Goal: Information Seeking & Learning: Learn about a topic

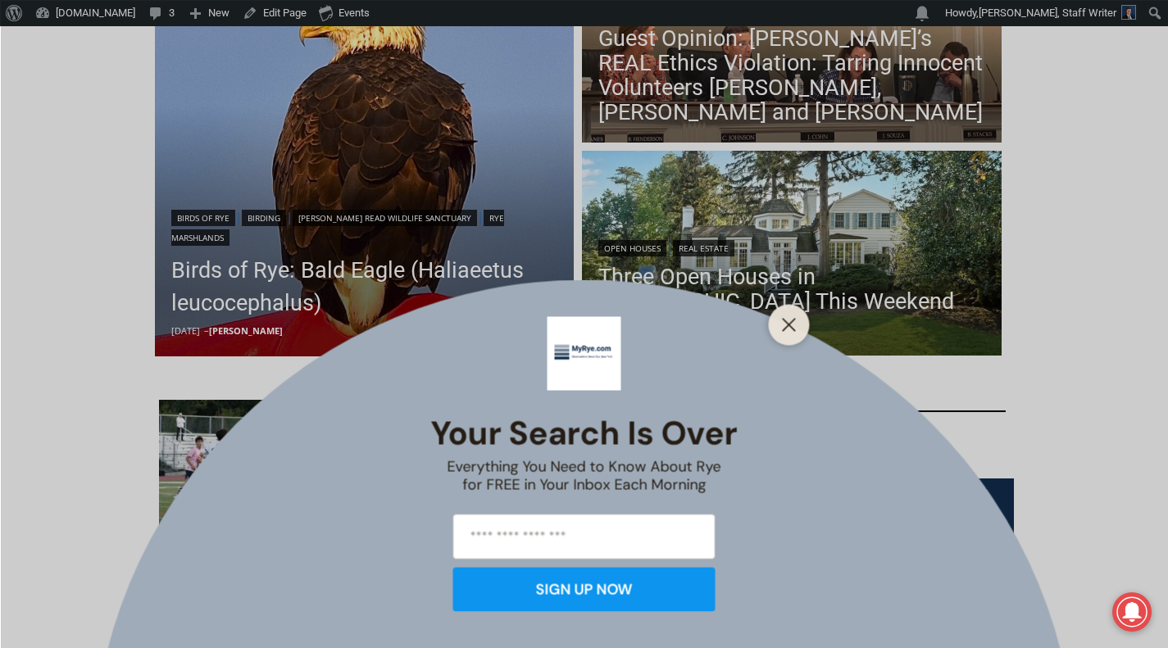
scroll to position [333, 0]
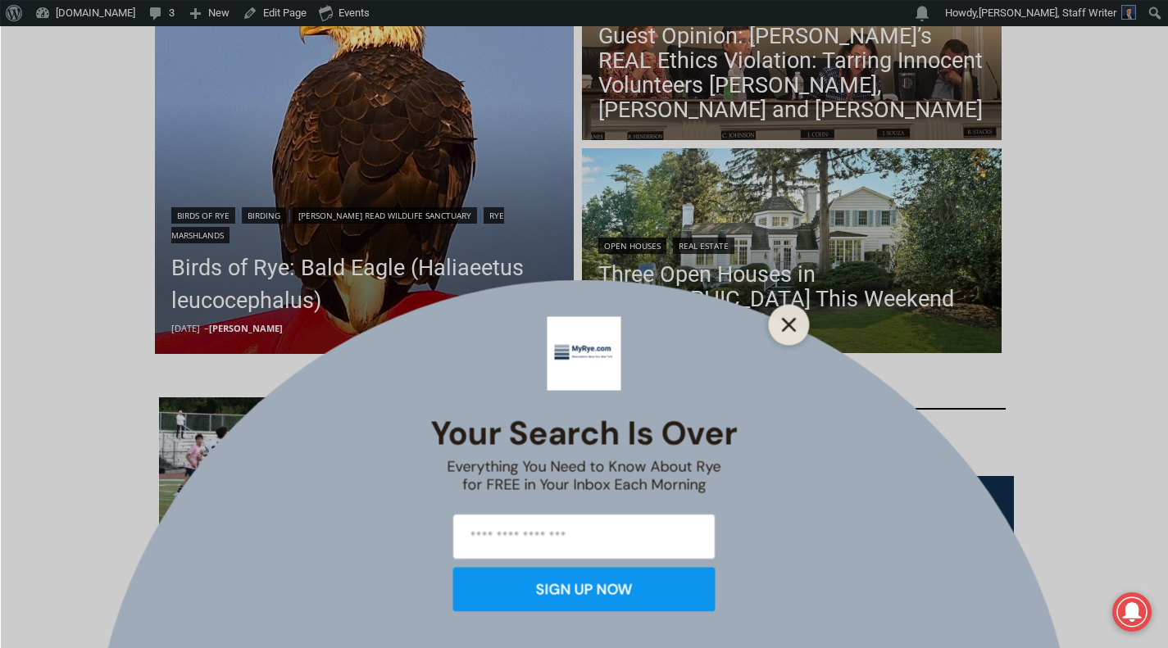
click at [788, 325] on line "Close" at bounding box center [788, 324] width 11 height 11
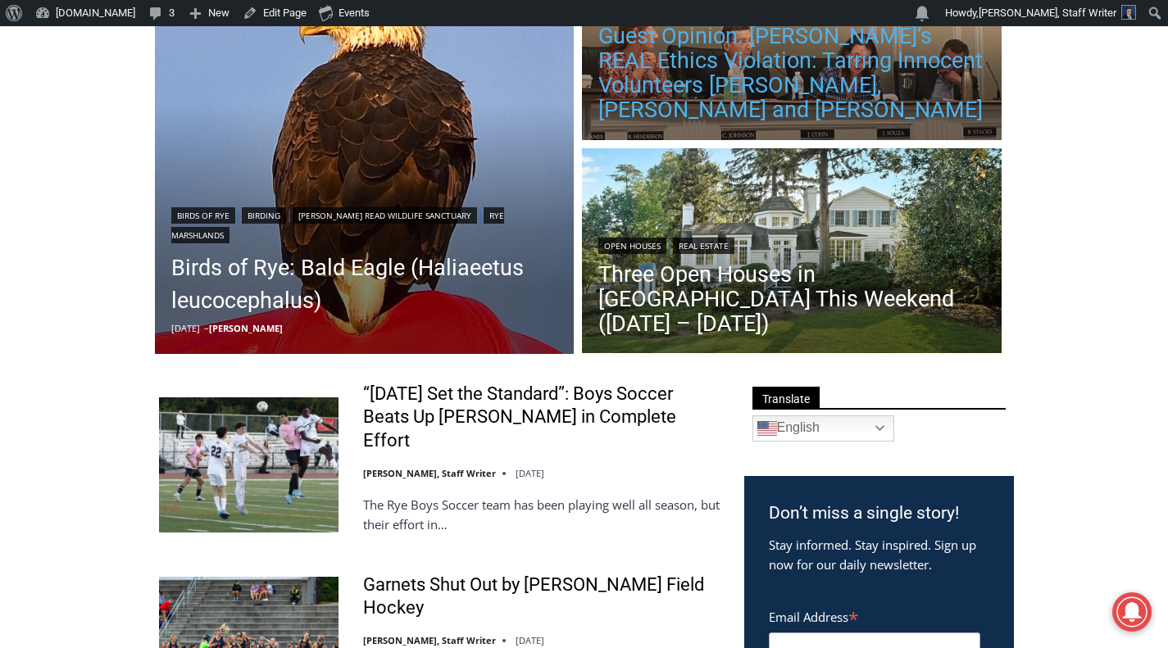
scroll to position [0, 0]
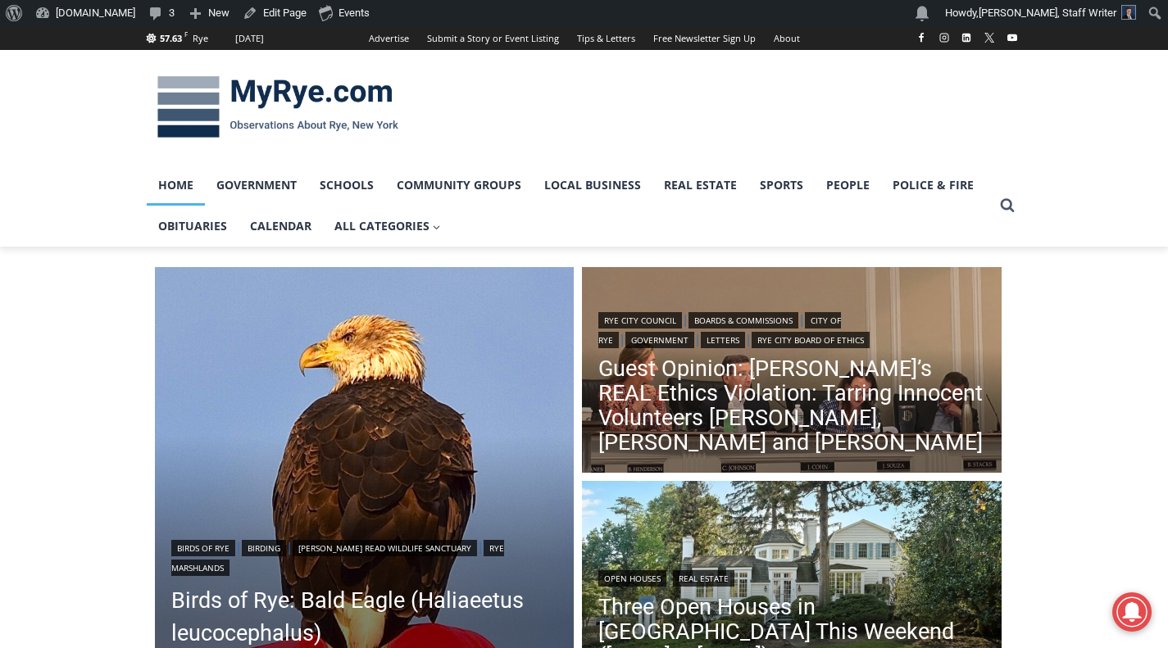
click at [304, 89] on img at bounding box center [278, 107] width 262 height 85
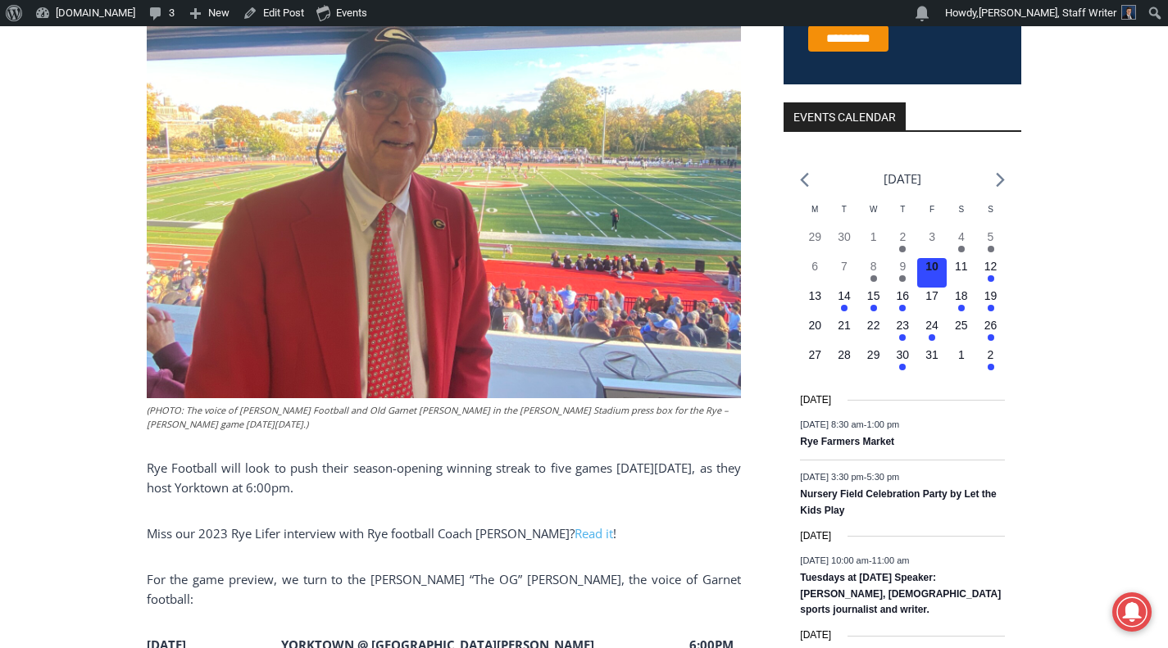
scroll to position [561, 0]
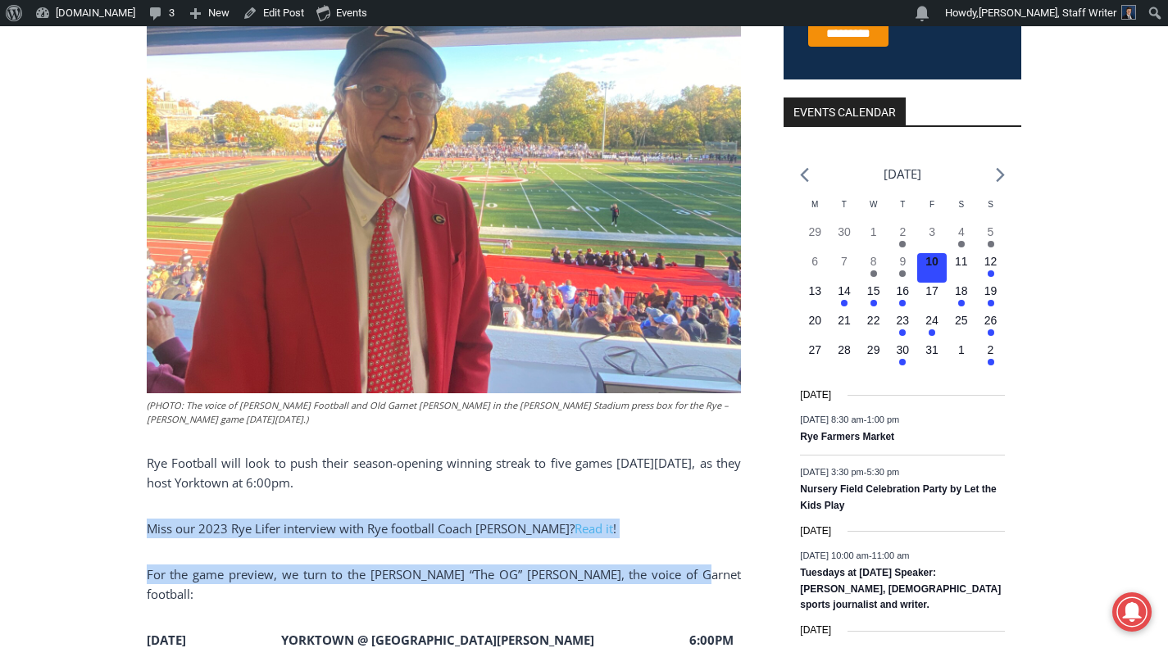
drag, startPoint x: 139, startPoint y: 493, endPoint x: 661, endPoint y: 512, distance: 523.2
copy div "Miss our 2023 Rye Lifer interview with Rye football Coach [PERSON_NAME]? Read i…"
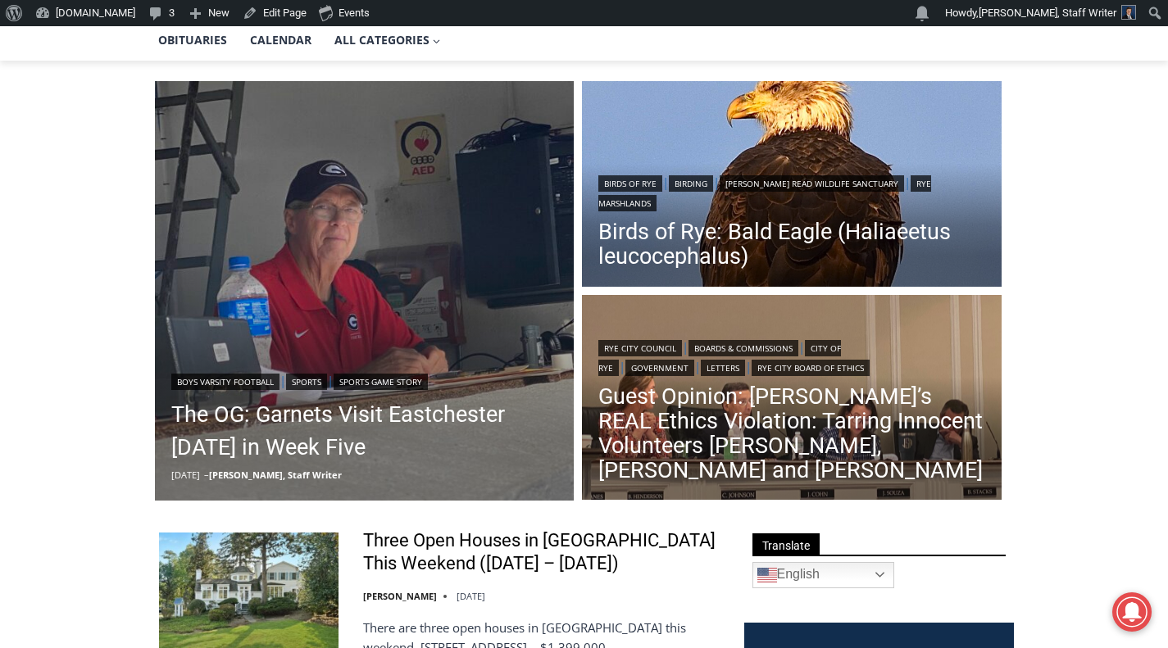
scroll to position [182, 0]
